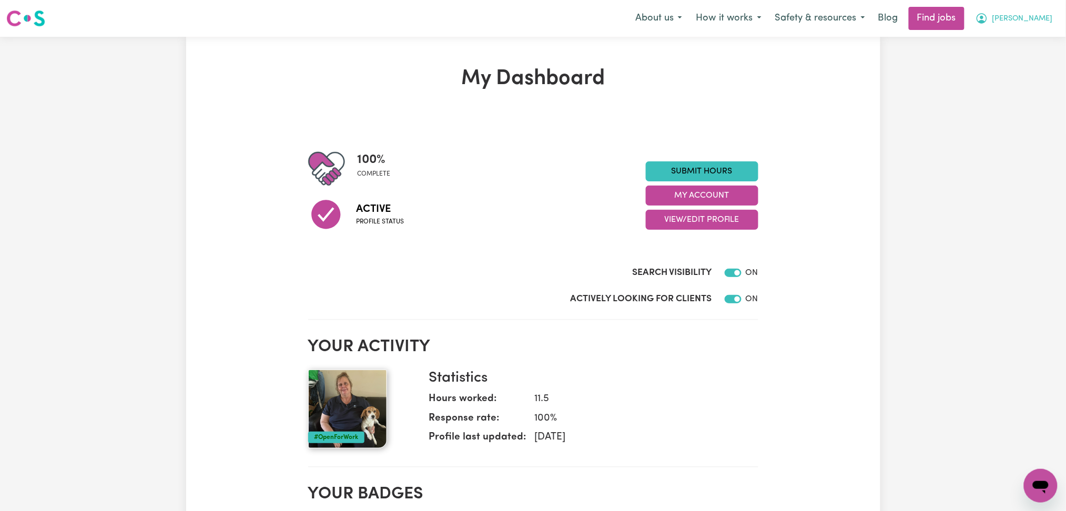
click at [1041, 16] on span "[PERSON_NAME]" at bounding box center [1023, 19] width 60 height 12
click at [1024, 41] on link "My Account" at bounding box center [1017, 41] width 83 height 20
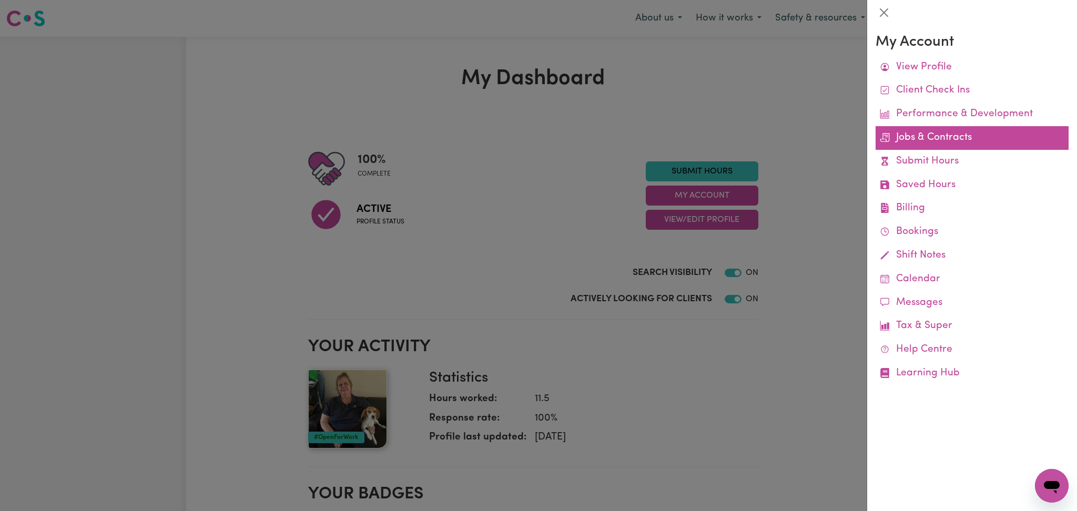
click at [910, 136] on link "Jobs & Contracts" at bounding box center [972, 138] width 193 height 24
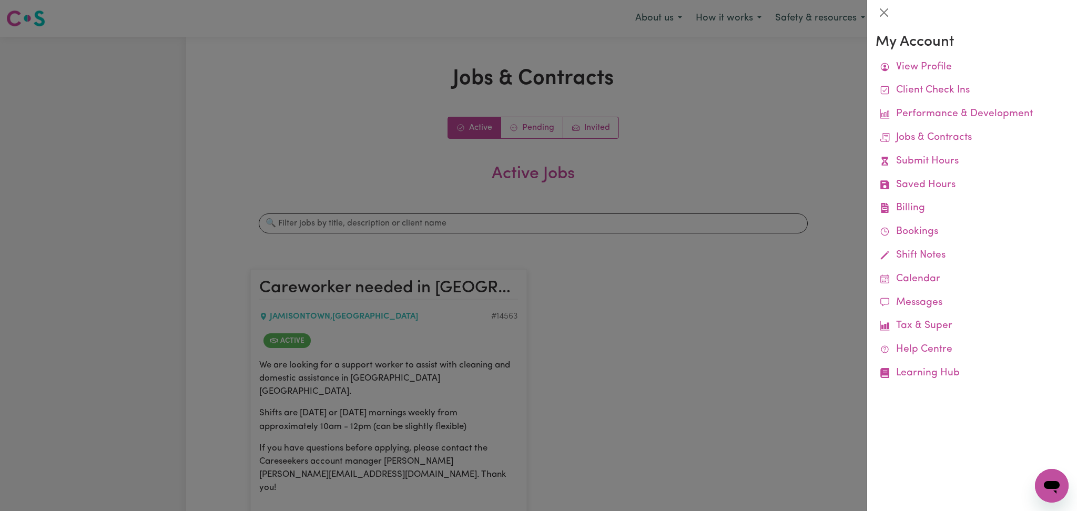
click at [576, 338] on div at bounding box center [538, 255] width 1077 height 511
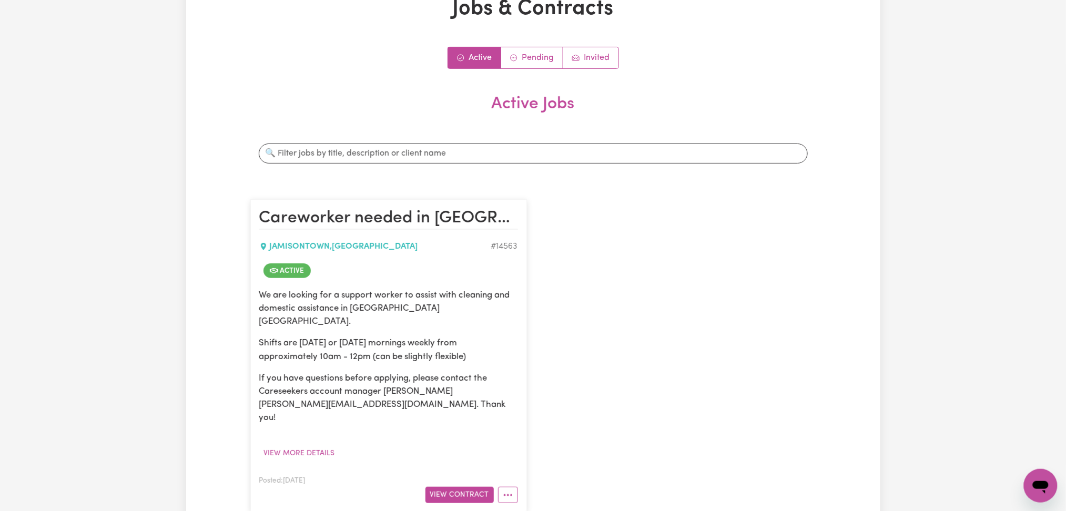
scroll to position [140, 0]
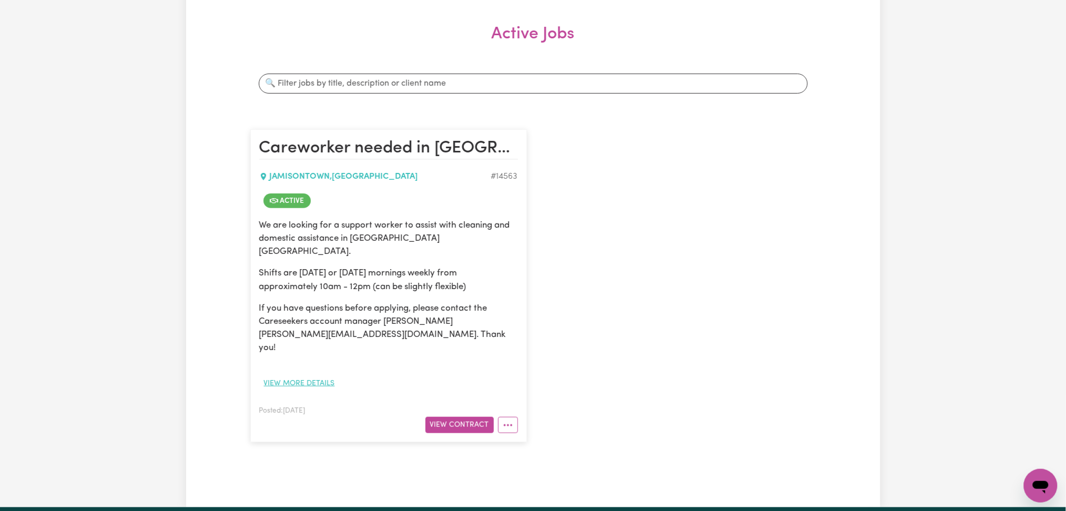
click at [308, 376] on button "View more details" at bounding box center [299, 384] width 80 height 16
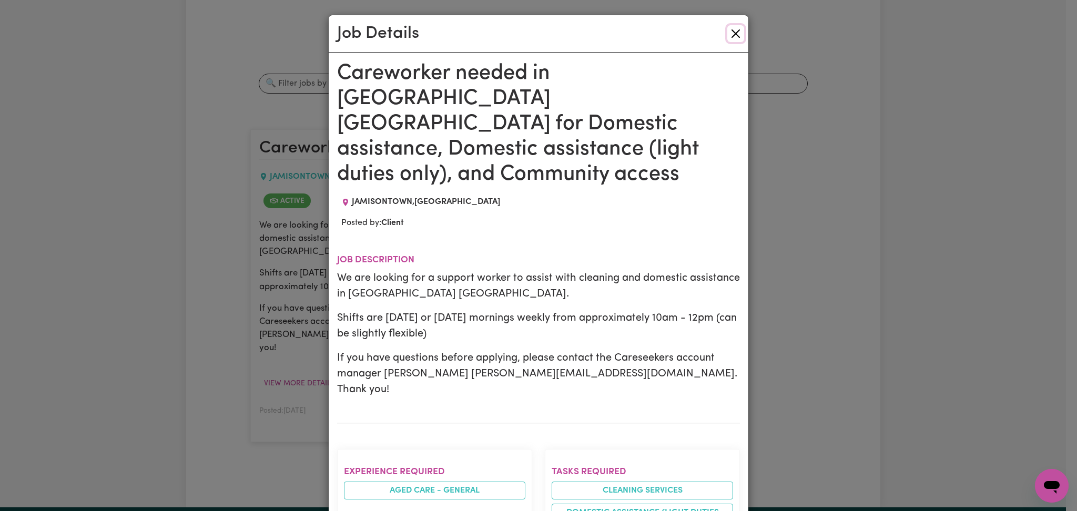
click at [735, 35] on button "Close" at bounding box center [736, 33] width 17 height 17
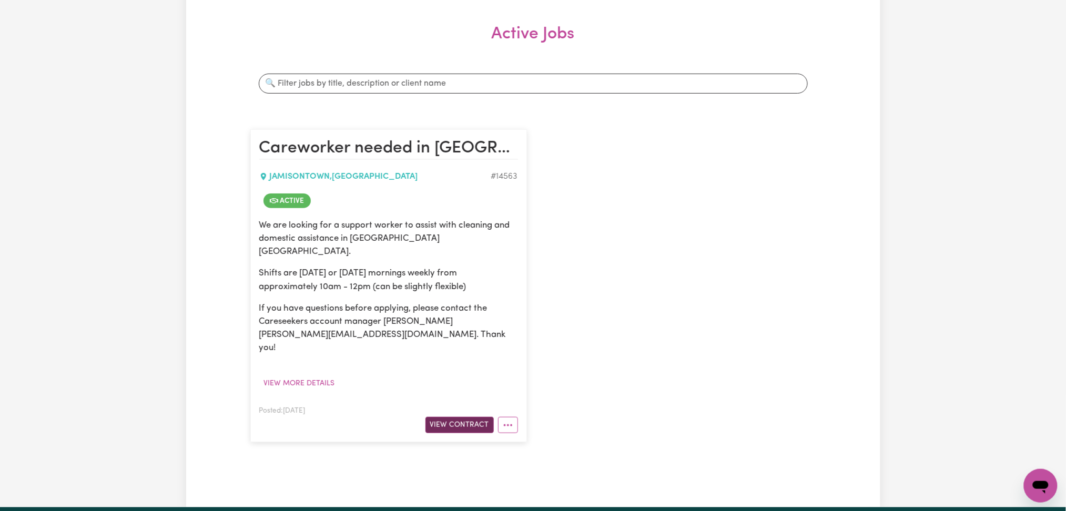
click at [445, 417] on button "View Contract" at bounding box center [460, 425] width 68 height 16
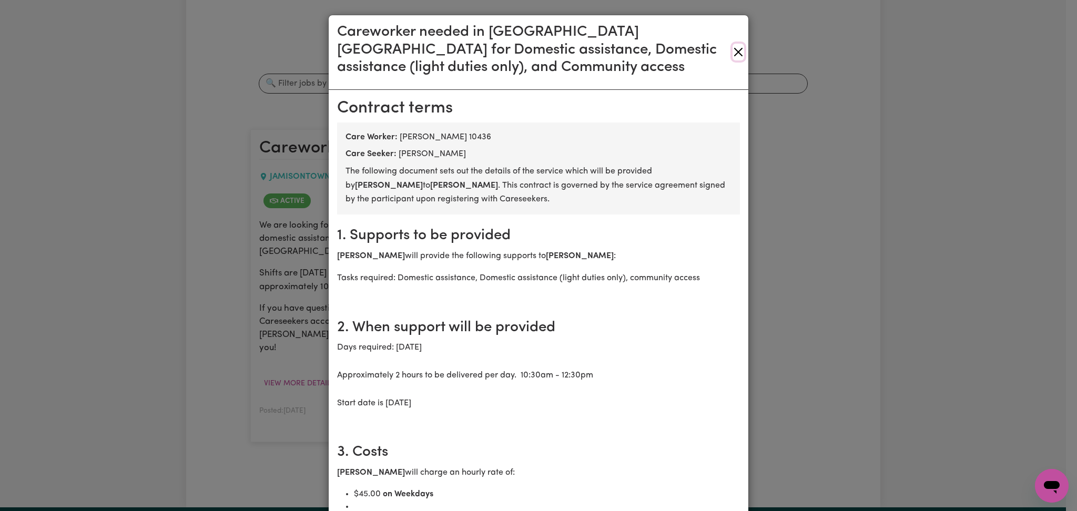
click at [737, 54] on button "Close" at bounding box center [739, 52] width 12 height 17
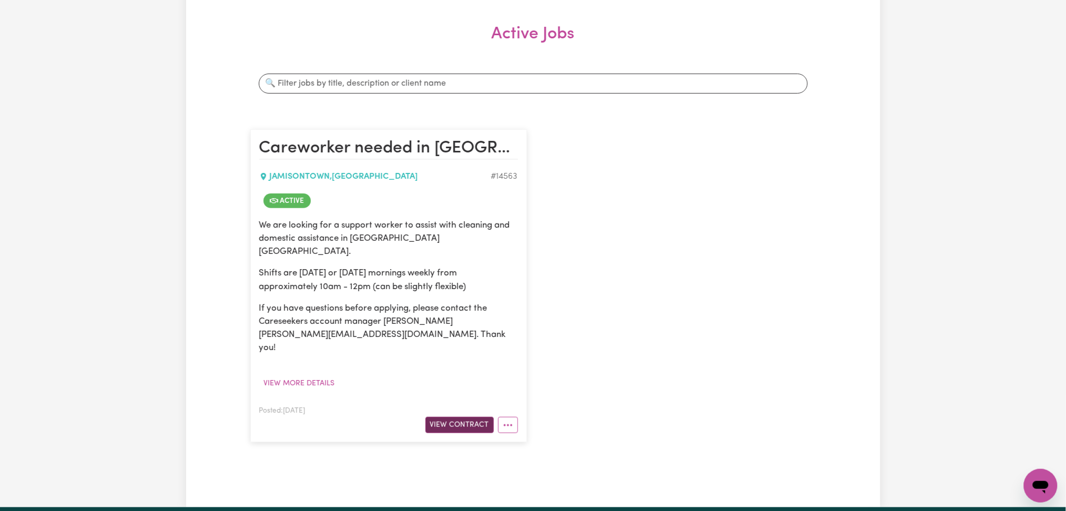
click at [470, 417] on button "View Contract" at bounding box center [460, 425] width 68 height 16
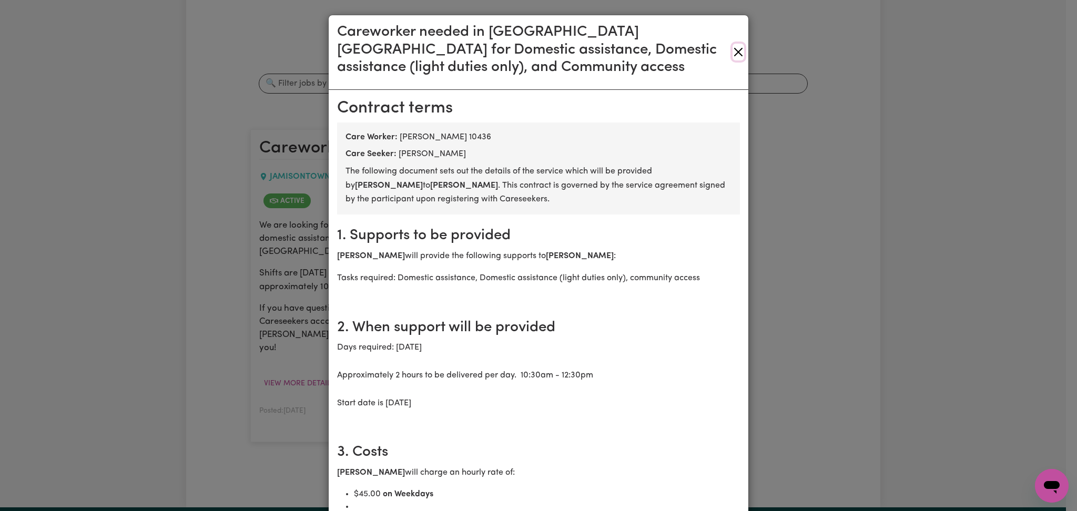
click at [733, 49] on button "Close" at bounding box center [739, 52] width 12 height 17
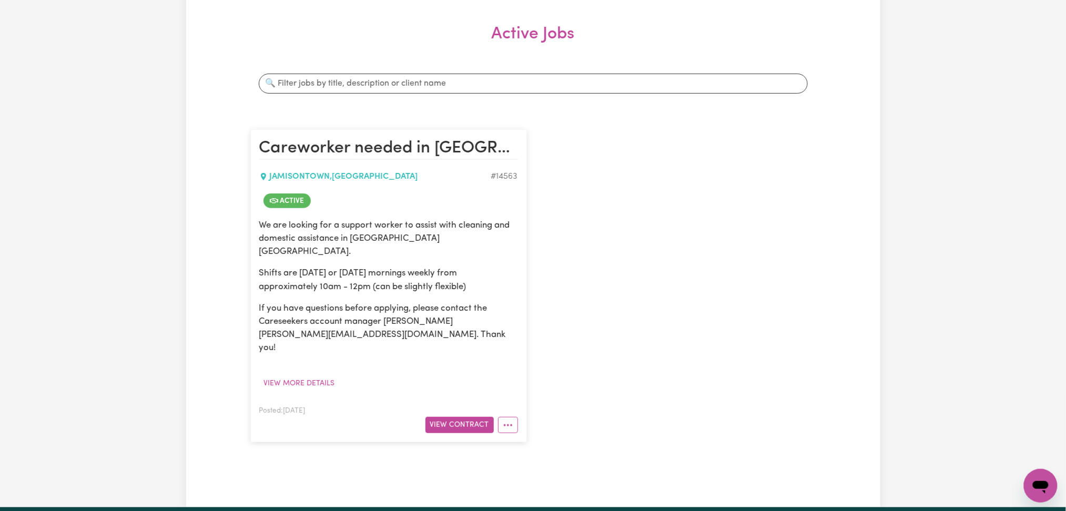
scroll to position [0, 0]
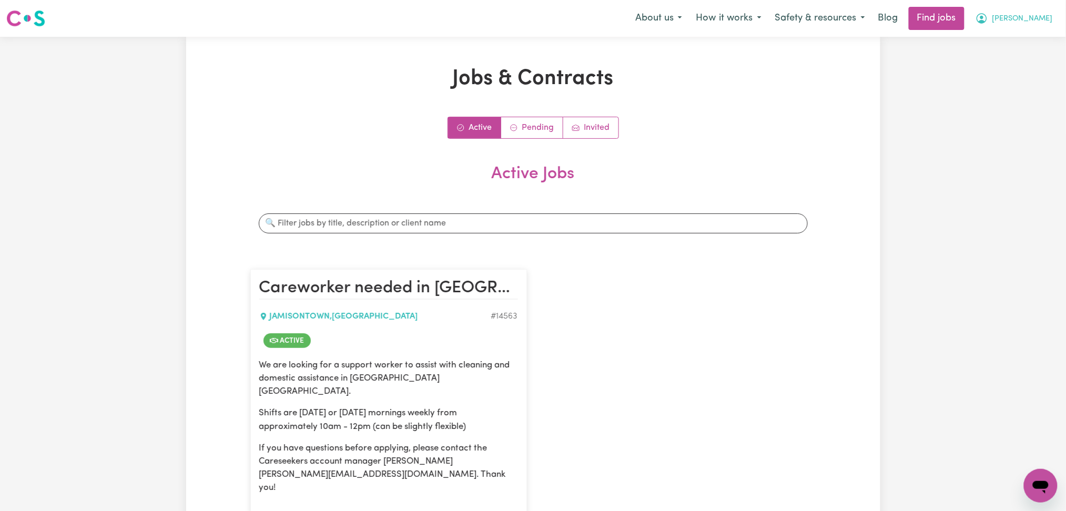
click at [989, 18] on icon "My Account" at bounding box center [982, 18] width 13 height 13
click at [1012, 86] on link "Logout" at bounding box center [1017, 80] width 83 height 20
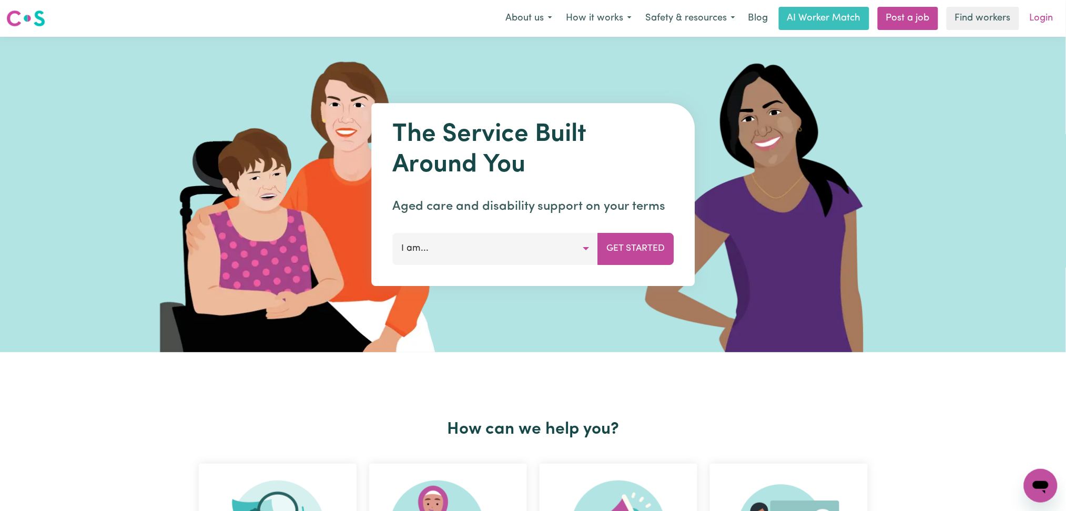
click at [1031, 22] on link "Login" at bounding box center [1042, 18] width 36 height 23
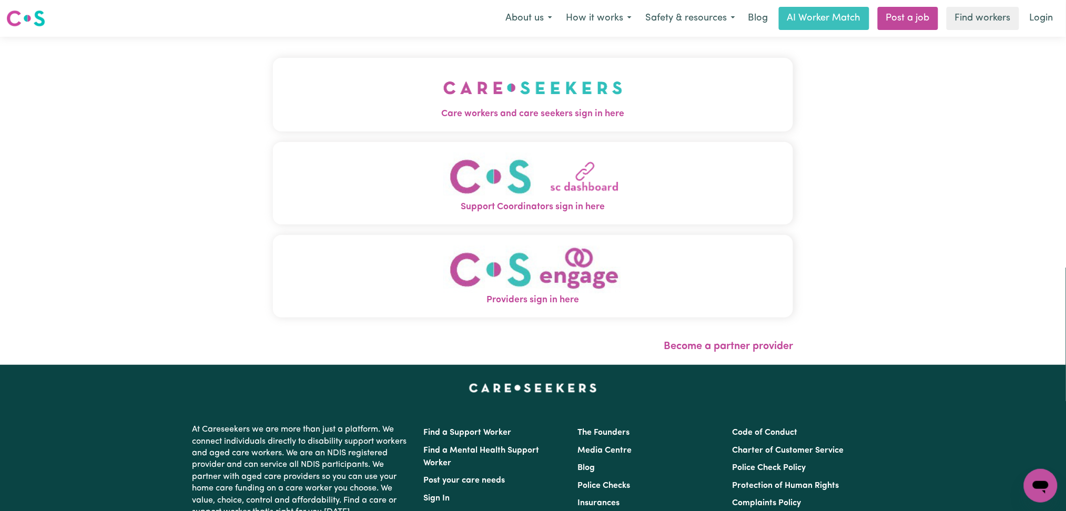
click at [355, 143] on button "Support Coordinators sign in here" at bounding box center [533, 183] width 521 height 83
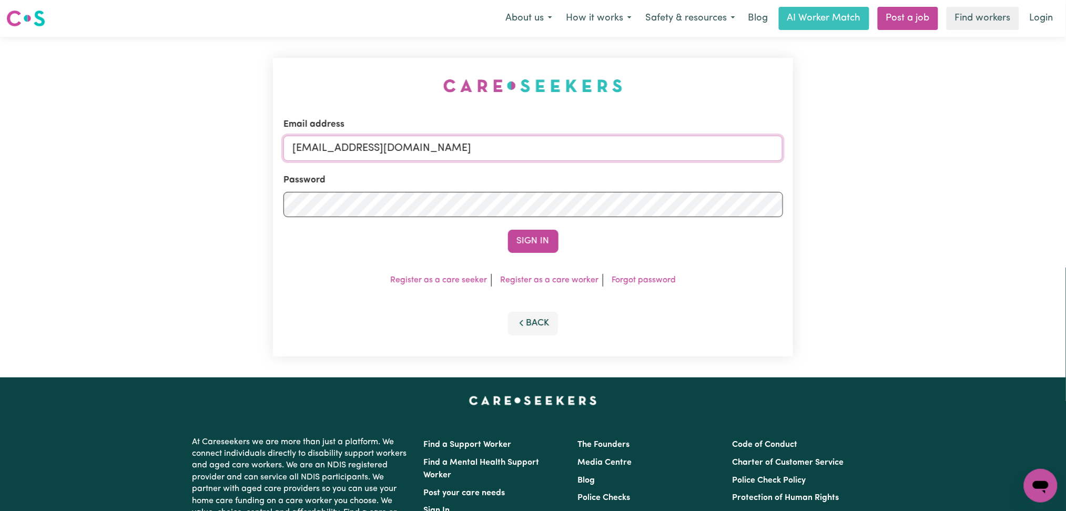
click at [378, 153] on input "[EMAIL_ADDRESS][DOMAIN_NAME]" at bounding box center [534, 148] width 500 height 25
drag, startPoint x: 347, startPoint y: 150, endPoint x: 611, endPoint y: 188, distance: 266.2
click at [671, 159] on input "Superuser~[EMAIL_ADDRESS][DOMAIN_NAME]" at bounding box center [534, 148] width 500 height 25
type input "Superuser~[EMAIL_ADDRESS][DOMAIN_NAME]"
click at [553, 248] on button "Sign In" at bounding box center [533, 241] width 51 height 23
